Goal: Transaction & Acquisition: Purchase product/service

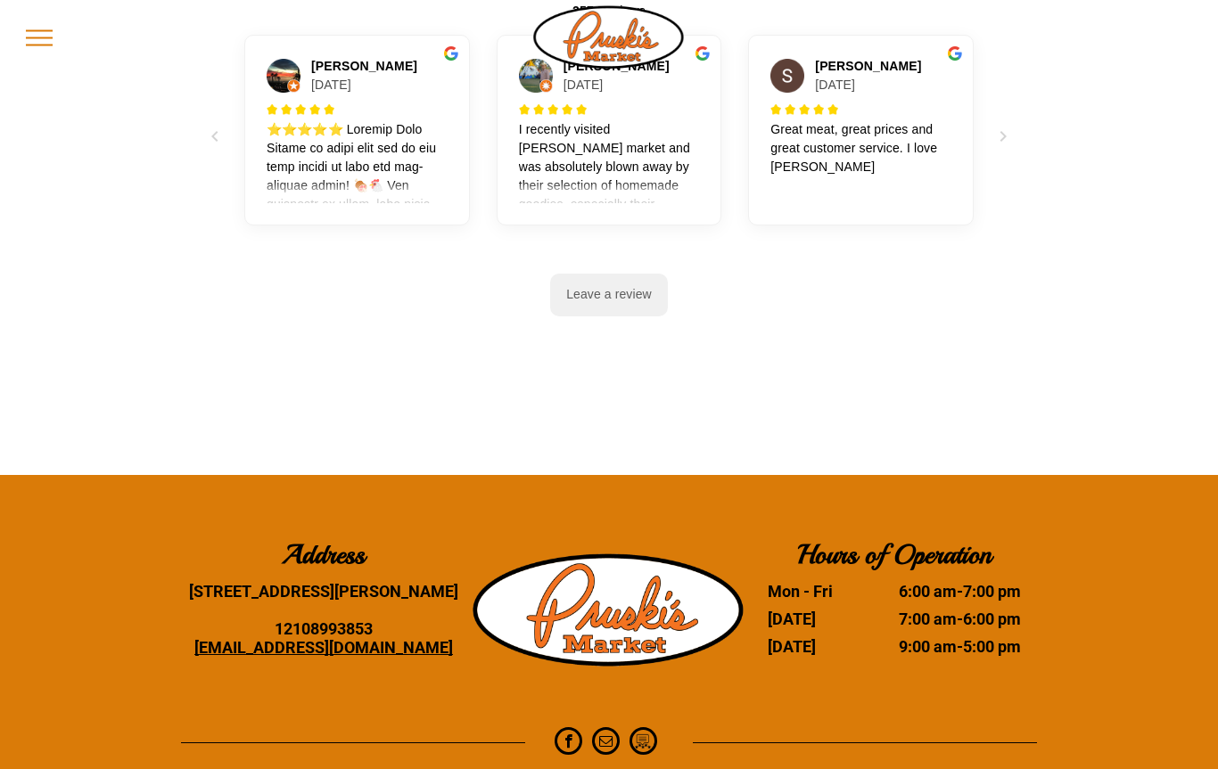
scroll to position [6503, 0]
click at [332, 582] on div "[STREET_ADDRESS][PERSON_NAME]" at bounding box center [323, 591] width 285 height 19
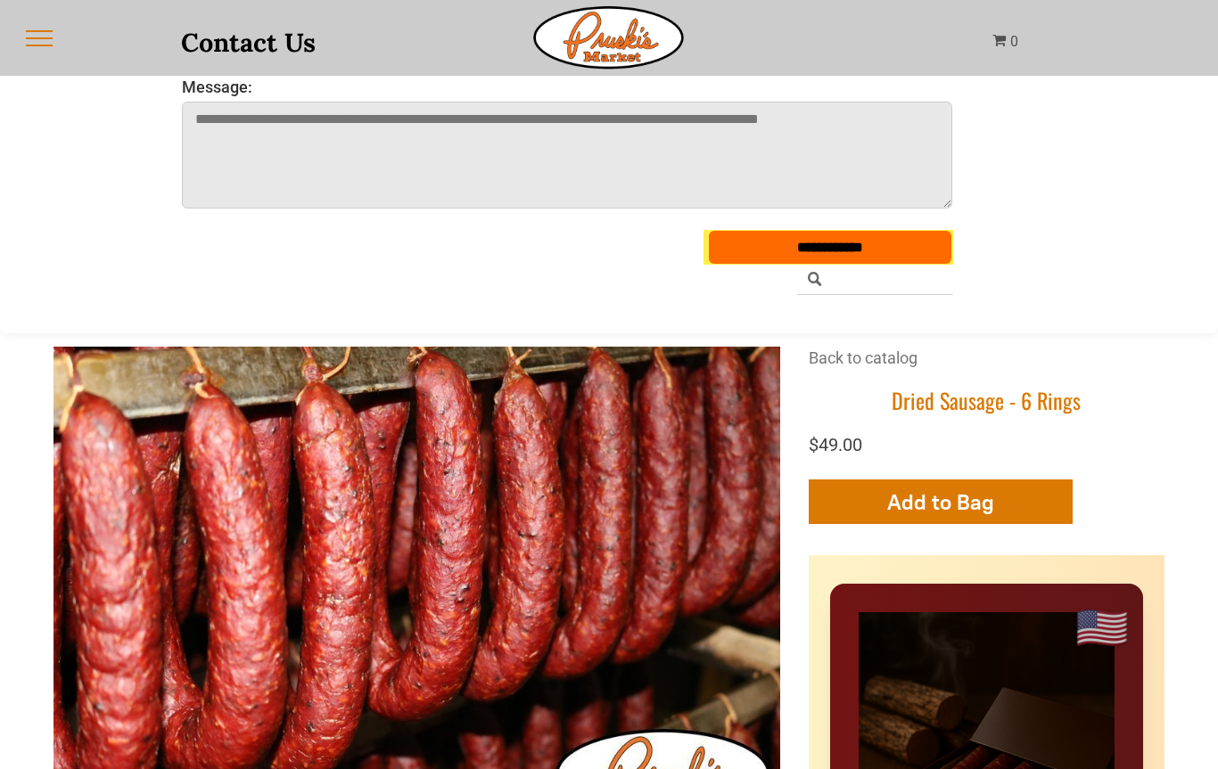
scroll to position [0, 0]
